Goal: Navigation & Orientation: Find specific page/section

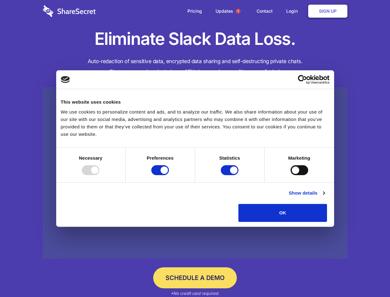
click at [100, 175] on div at bounding box center [91, 170] width 18 height 10
click at [169, 175] on input "Preferences" at bounding box center [160, 170] width 18 height 10
checkbox input "false"
click at [231, 175] on input "Statistics" at bounding box center [230, 170] width 18 height 10
checkbox input "false"
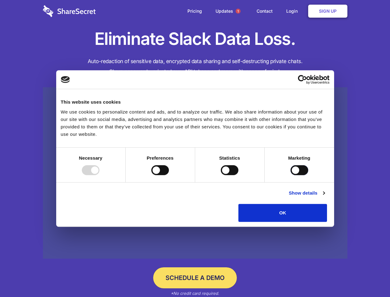
click at [291, 175] on input "Marketing" at bounding box center [300, 170] width 18 height 10
checkbox input "true"
click at [325, 197] on link "Show details" at bounding box center [307, 192] width 36 height 7
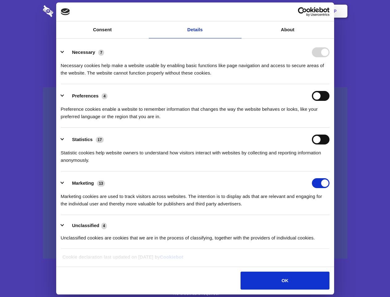
click at [330, 84] on li "Necessary 7 Necessary cookies help make a website usable by enabling basic func…" at bounding box center [195, 62] width 269 height 44
click at [238, 11] on span "1" at bounding box center [238, 11] width 5 height 5
